Goal: Obtain resource: Download file/media

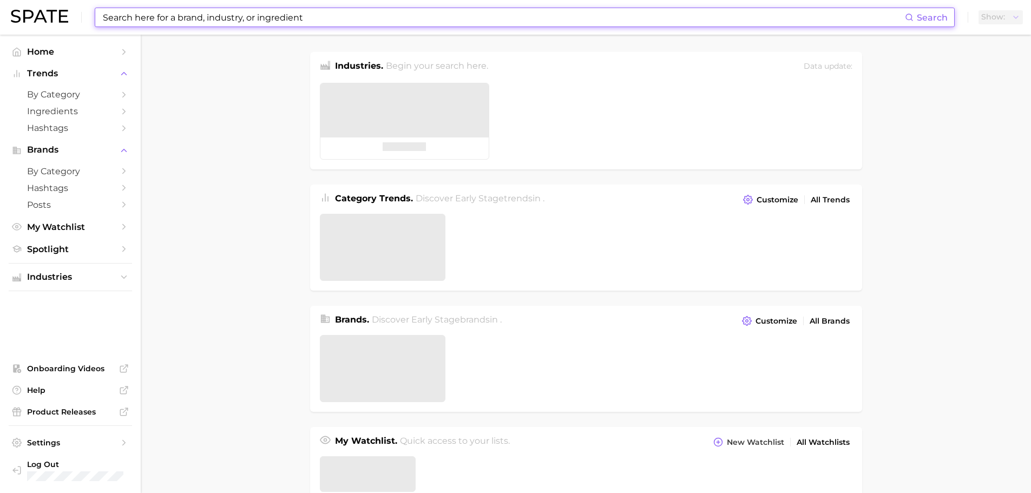
click at [177, 21] on input at bounding box center [503, 17] width 803 height 18
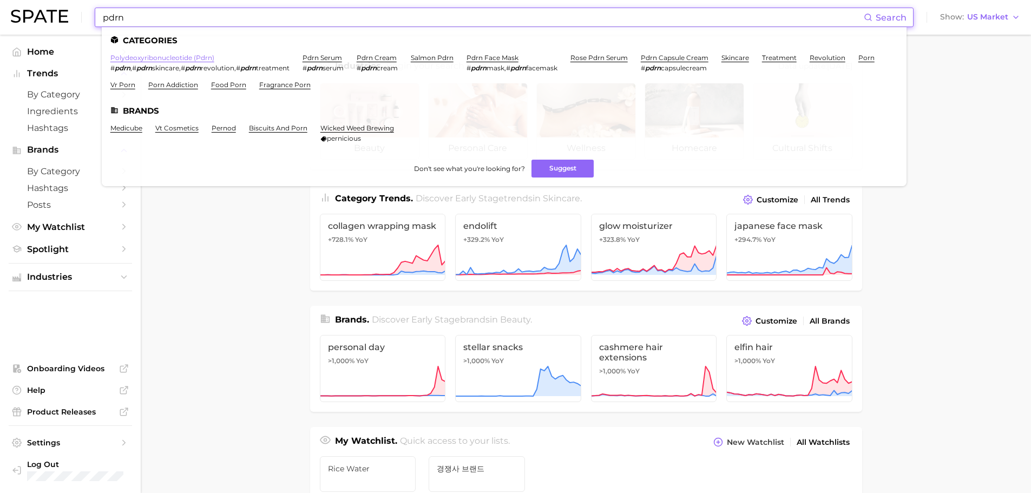
type input "pdrn"
click at [186, 57] on link "polydeoxyribonucleotide (pdrn)" at bounding box center [162, 58] width 104 height 8
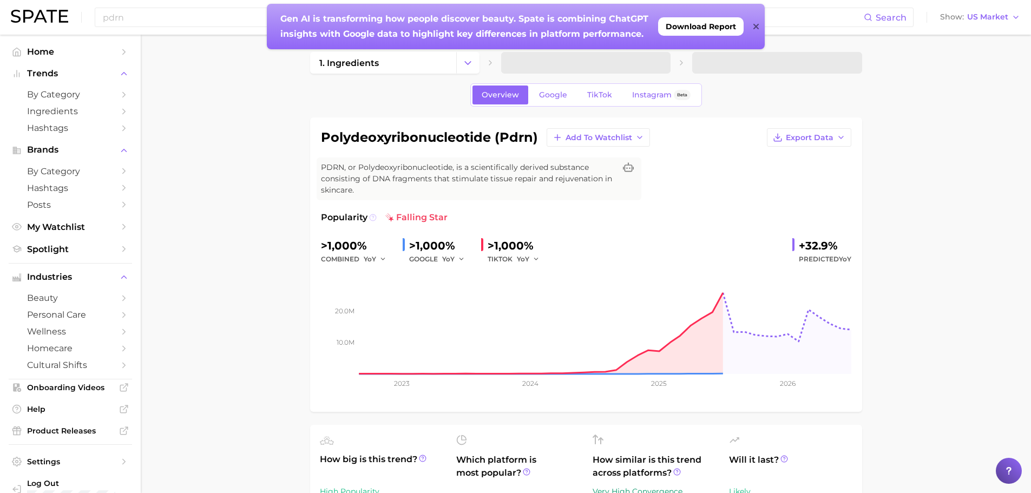
click at [372, 216] on icon at bounding box center [373, 218] width 8 height 8
click at [828, 139] on span "Export Data" at bounding box center [810, 137] width 48 height 9
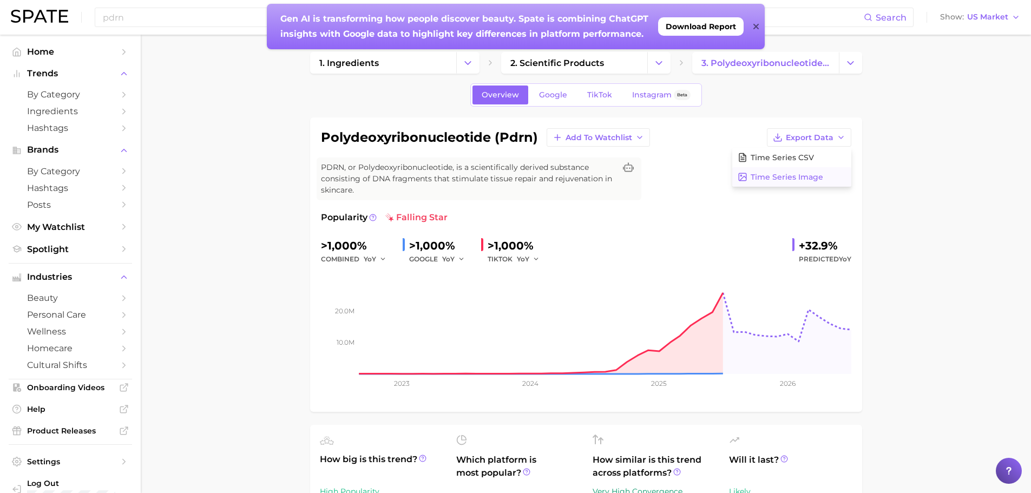
click at [829, 174] on button "Time Series Image" at bounding box center [791, 176] width 119 height 19
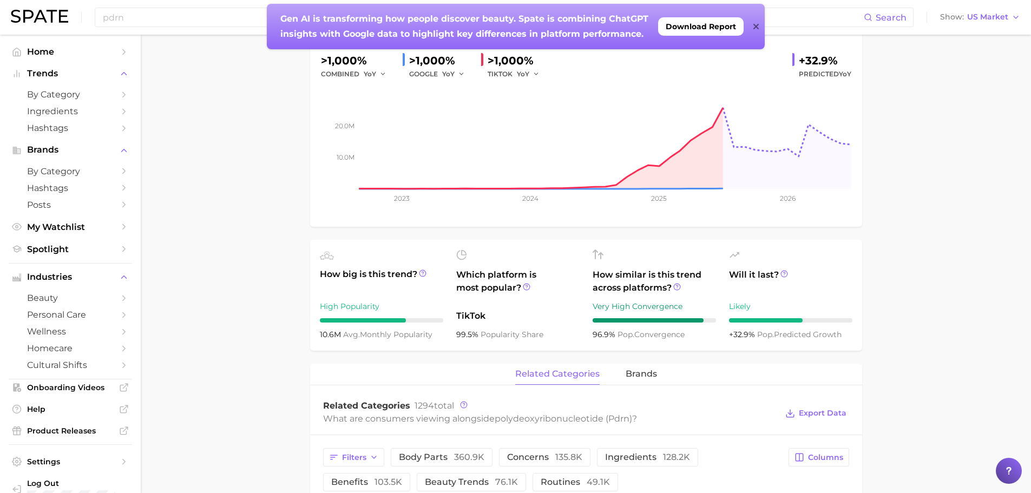
scroll to position [216, 0]
